Goal: Task Accomplishment & Management: Manage account settings

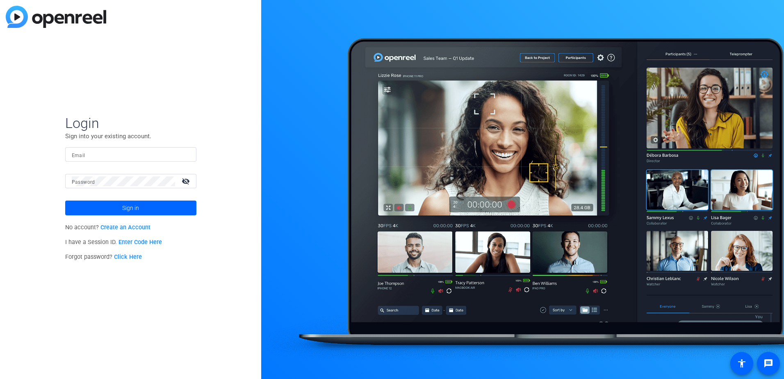
click at [135, 155] on input "Email" at bounding box center [131, 155] width 118 height 10
type input "[PERSON_NAME][EMAIL_ADDRESS][DOMAIN_NAME]"
click at [185, 183] on mat-icon "visibility_off" at bounding box center [187, 181] width 20 height 12
click at [126, 209] on span "Sign in" at bounding box center [130, 208] width 17 height 21
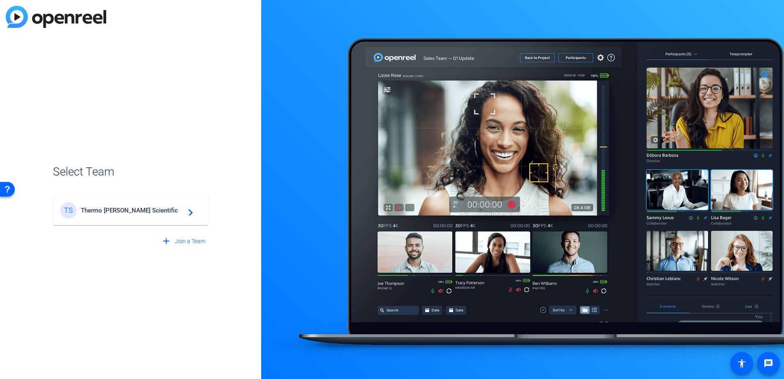
click at [192, 211] on mat-icon "navigate_next" at bounding box center [188, 211] width 10 height 10
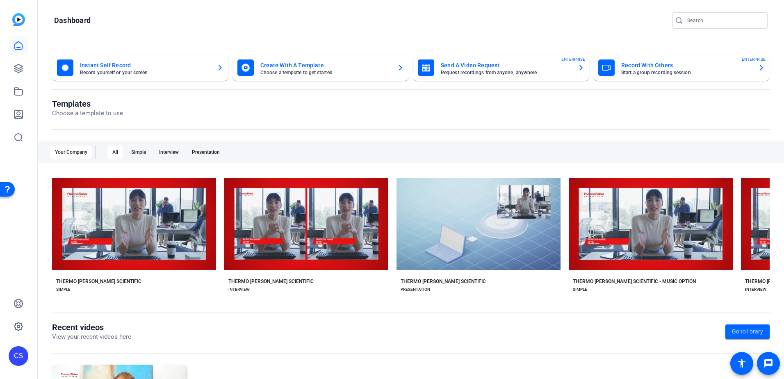
click at [21, 359] on div "CS" at bounding box center [19, 356] width 20 height 20
click at [21, 359] on div "CS [PERSON_NAME] [PERSON_NAME] Scientific logout" at bounding box center [66, 342] width 115 height 43
click at [22, 325] on icon at bounding box center [18, 326] width 8 height 8
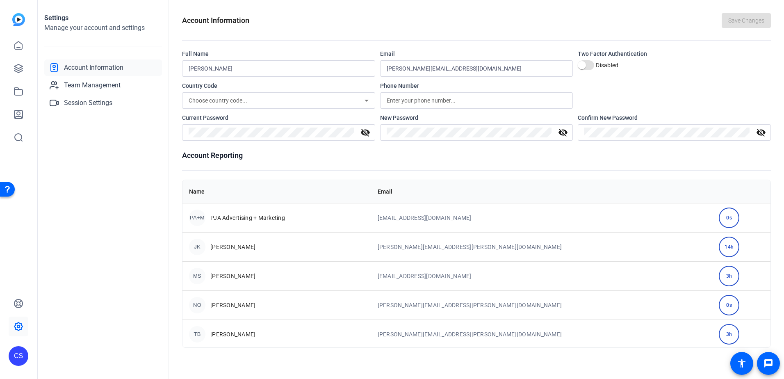
click at [13, 353] on div "CS" at bounding box center [19, 356] width 20 height 20
click at [13, 353] on div "CS [PERSON_NAME] [PERSON_NAME] Scientific logout" at bounding box center [66, 342] width 115 height 43
click at [14, 361] on div "CS" at bounding box center [19, 356] width 20 height 20
click at [14, 361] on div "CS [PERSON_NAME] [PERSON_NAME] Scientific logout" at bounding box center [66, 342] width 115 height 43
click at [14, 46] on icon at bounding box center [19, 46] width 10 height 10
